Goal: Task Accomplishment & Management: Use online tool/utility

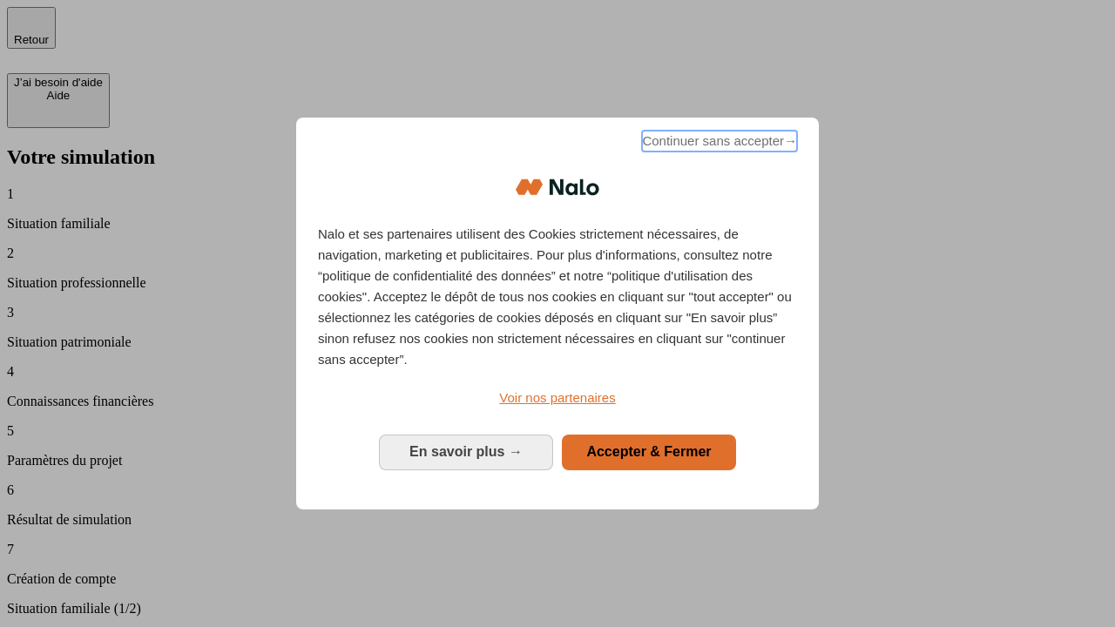
click at [718, 144] on span "Continuer sans accepter →" at bounding box center [719, 141] width 155 height 21
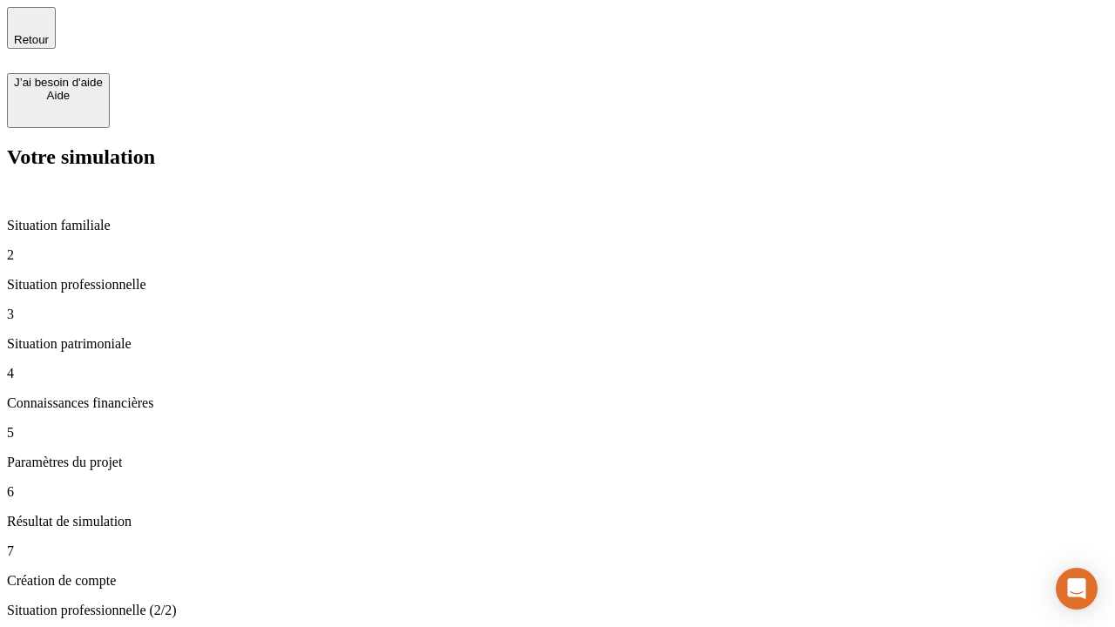
type input "30 000"
type input "1 000"
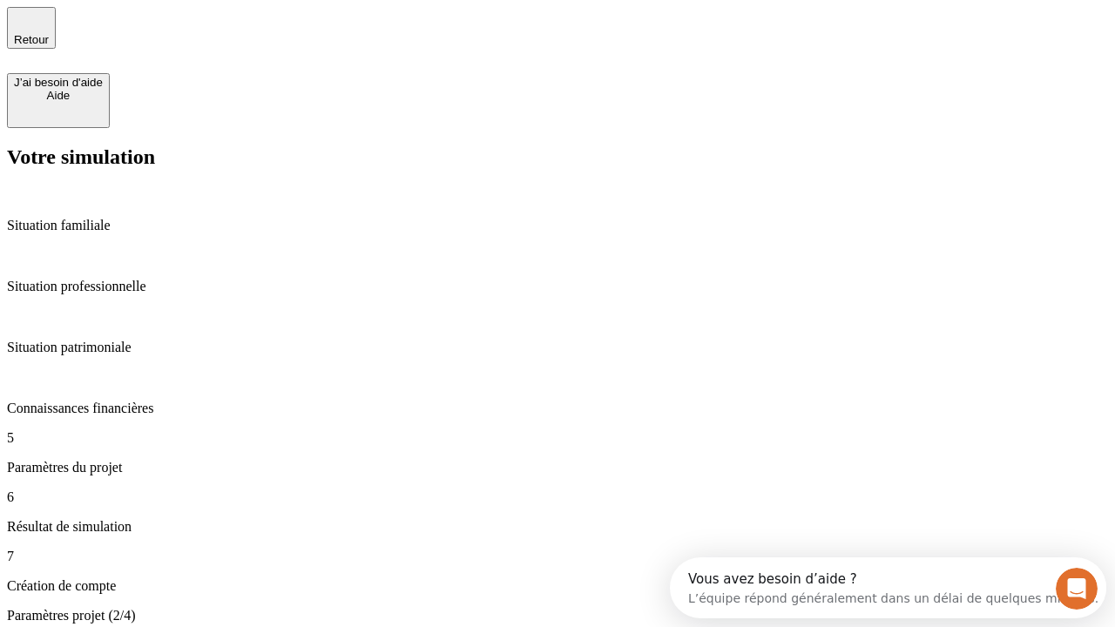
type input "40"
type input "200 000"
type input "640"
